Goal: Navigation & Orientation: Find specific page/section

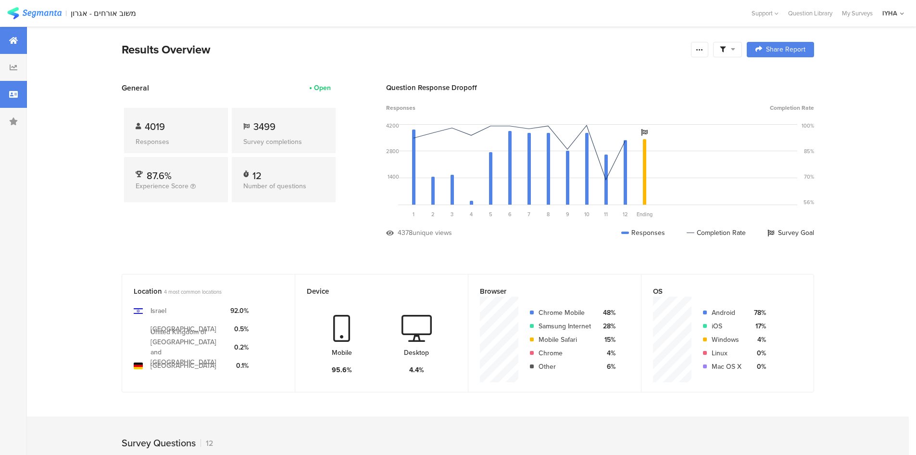
click at [18, 82] on div at bounding box center [13, 94] width 27 height 27
click at [18, 63] on div at bounding box center [13, 67] width 27 height 27
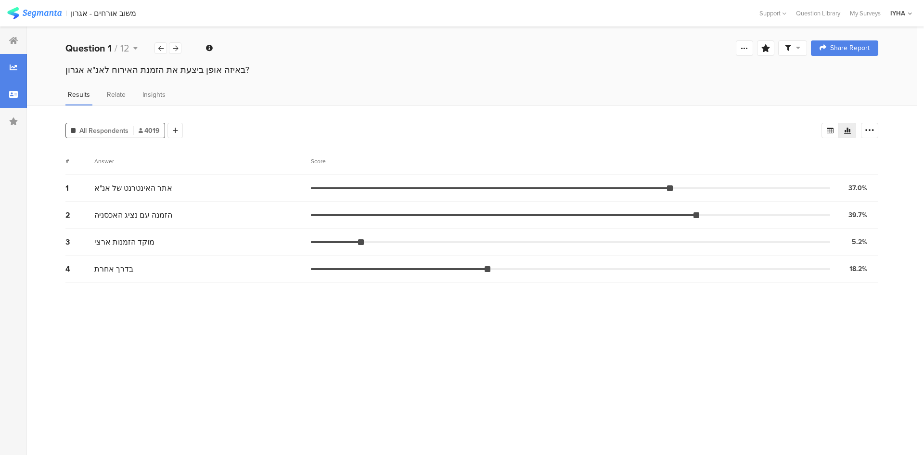
click at [7, 92] on div at bounding box center [13, 94] width 27 height 27
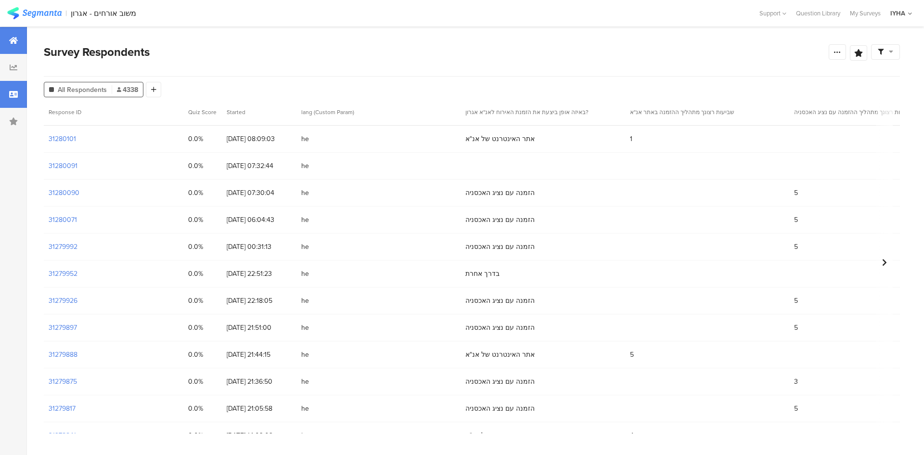
click at [18, 32] on div at bounding box center [13, 40] width 27 height 27
